Goal: Transaction & Acquisition: Obtain resource

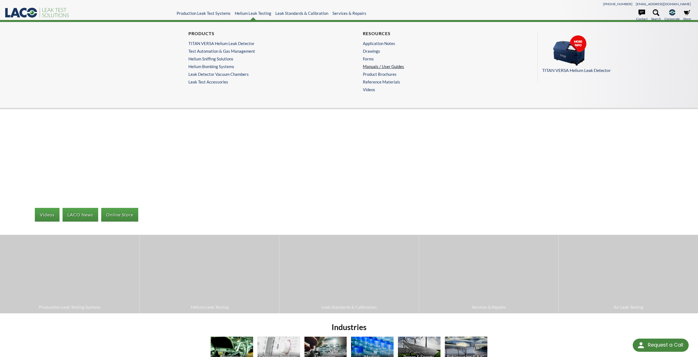
click at [372, 67] on link "Manuals / User Guides" at bounding box center [435, 66] width 144 height 5
select select "Язык виджета Google Переводчика"
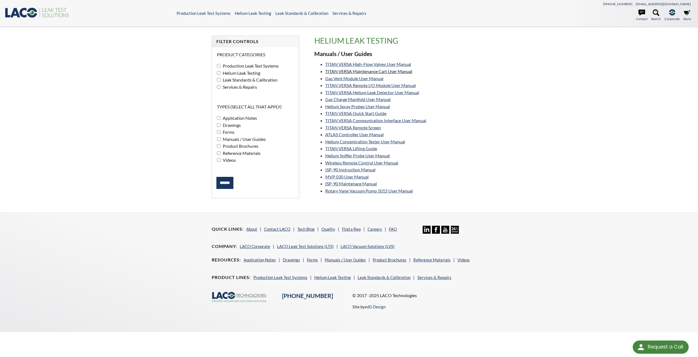
select select "Язык виджета Google Переводчика"
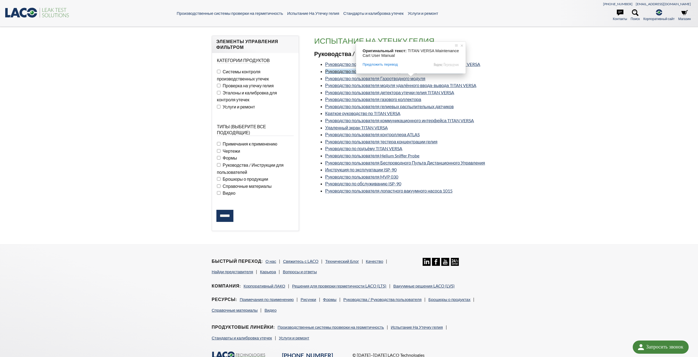
click at [411, 77] on span at bounding box center [410, 74] width 7 height 3
click at [427, 74] on ya-tr-span "Руководство пользователя тележки для обслуживания TITAN VERSA" at bounding box center [393, 71] width 137 height 5
click at [564, 93] on div "Элементы Управления фильтром Категории продуктов Системы контроля производствен…" at bounding box center [349, 136] width 698 height 218
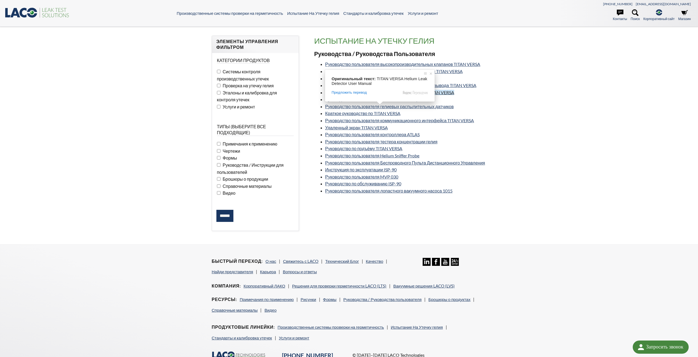
click at [379, 95] on ya-tr-span "Руководство пользователя детектора утечки гелия TITAN VERSA" at bounding box center [389, 92] width 129 height 5
